Goal: Find specific page/section: Find specific page/section

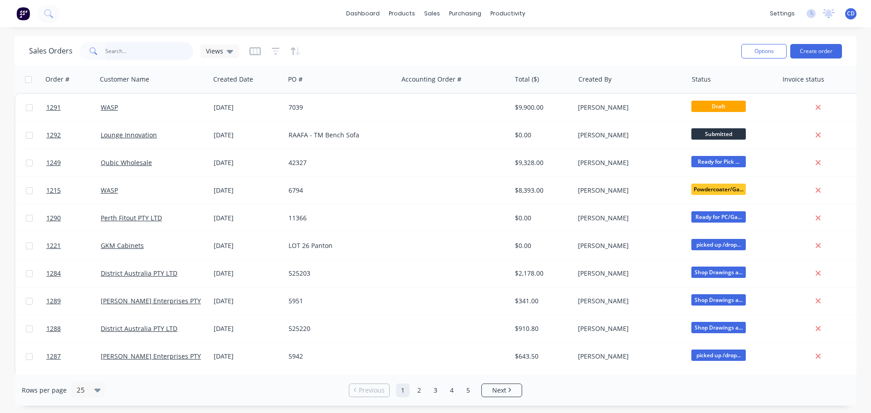
click at [143, 58] on input "text" at bounding box center [149, 51] width 88 height 18
type input "uni"
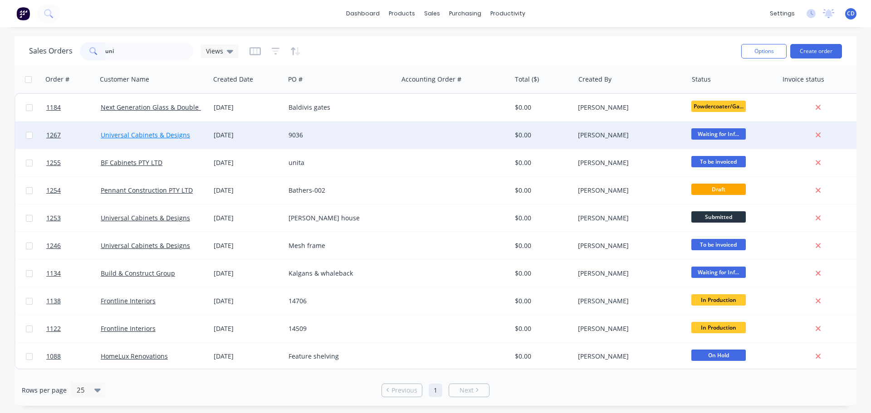
click at [136, 134] on link "Universal Cabinets & Designs" at bounding box center [145, 135] width 89 height 9
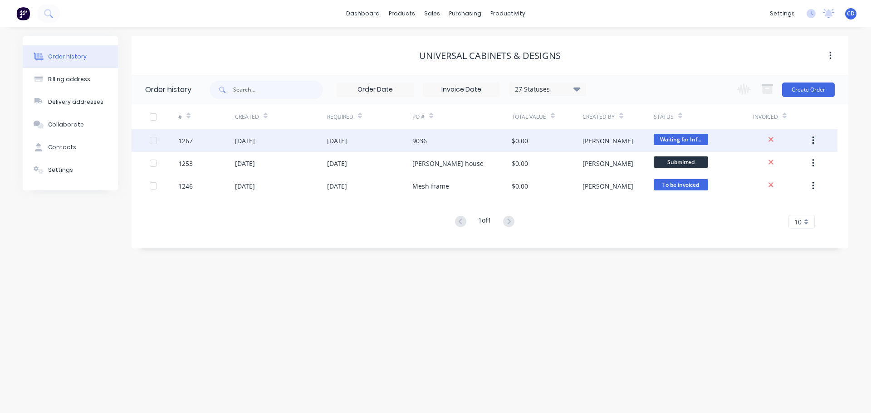
click at [316, 138] on div "[DATE]" at bounding box center [281, 140] width 92 height 23
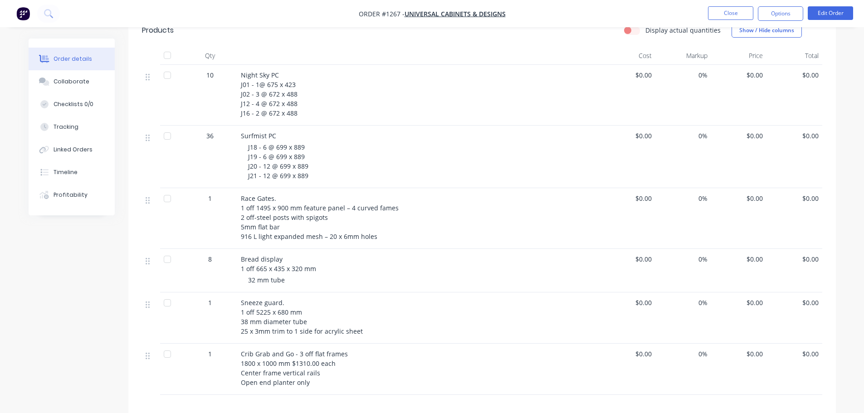
scroll to position [382, 0]
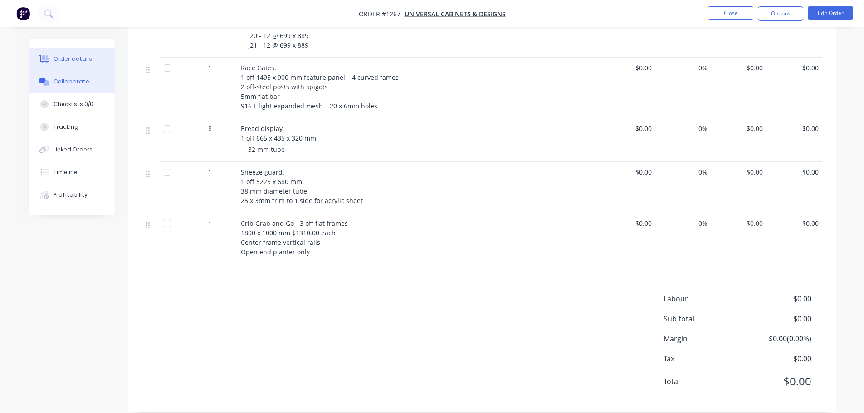
click at [86, 83] on button "Collaborate" at bounding box center [72, 81] width 86 height 23
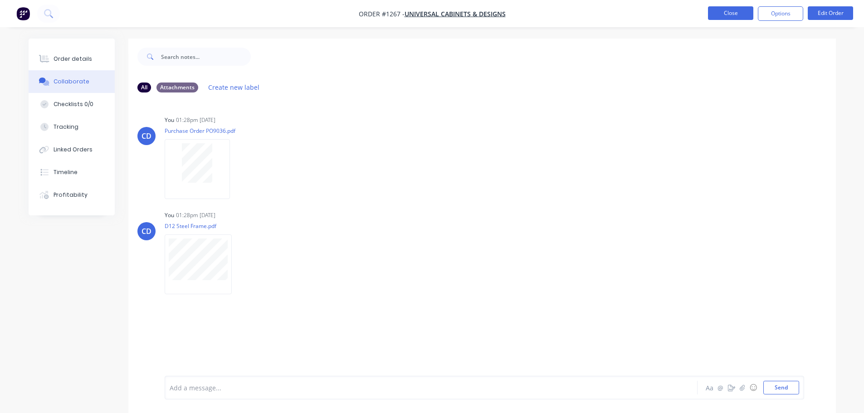
click at [722, 14] on button "Close" at bounding box center [730, 13] width 45 height 14
